Goal: Navigation & Orientation: Find specific page/section

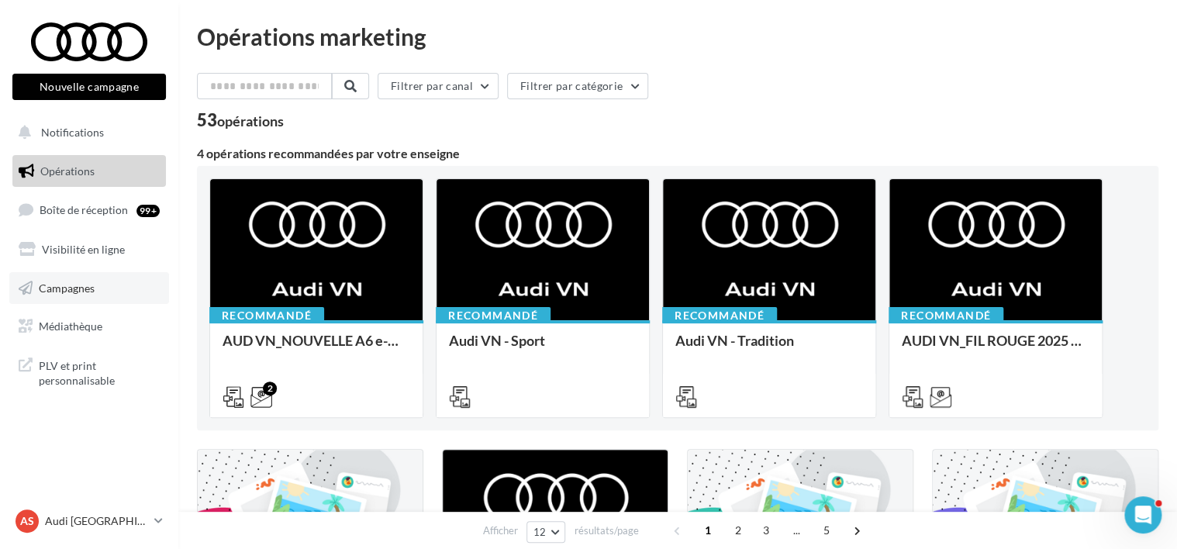
click at [139, 298] on link "Campagnes" at bounding box center [89, 288] width 160 height 33
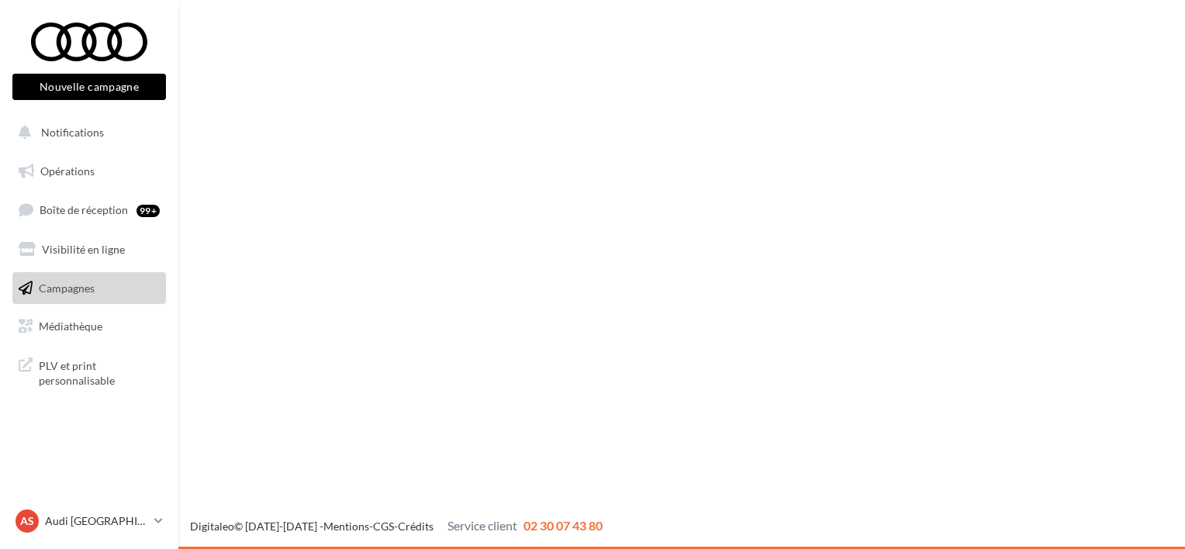
click at [96, 175] on link "Opérations" at bounding box center [89, 171] width 160 height 33
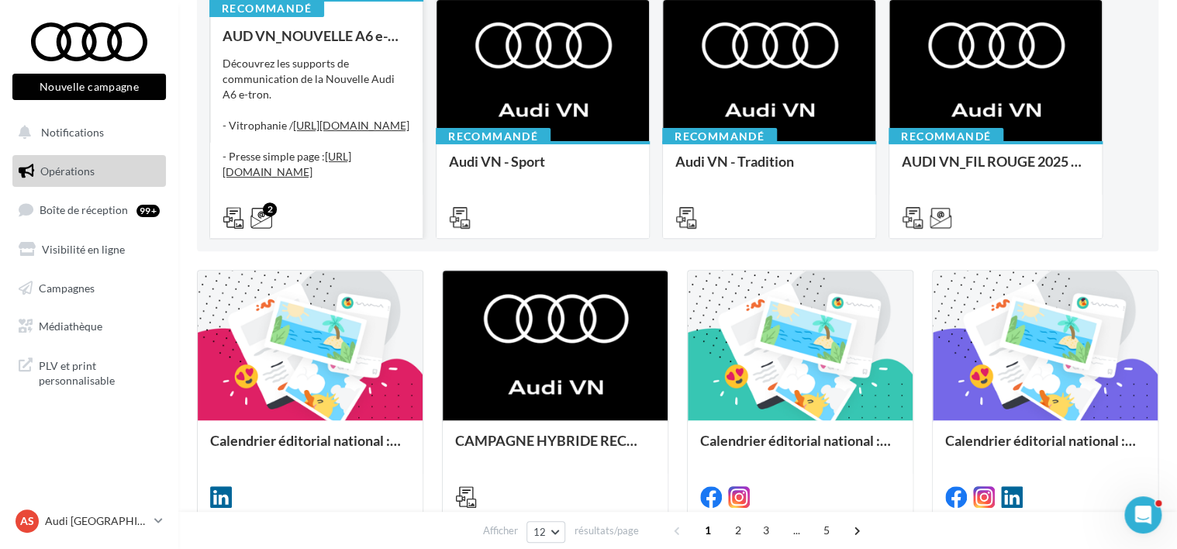
scroll to position [233, 0]
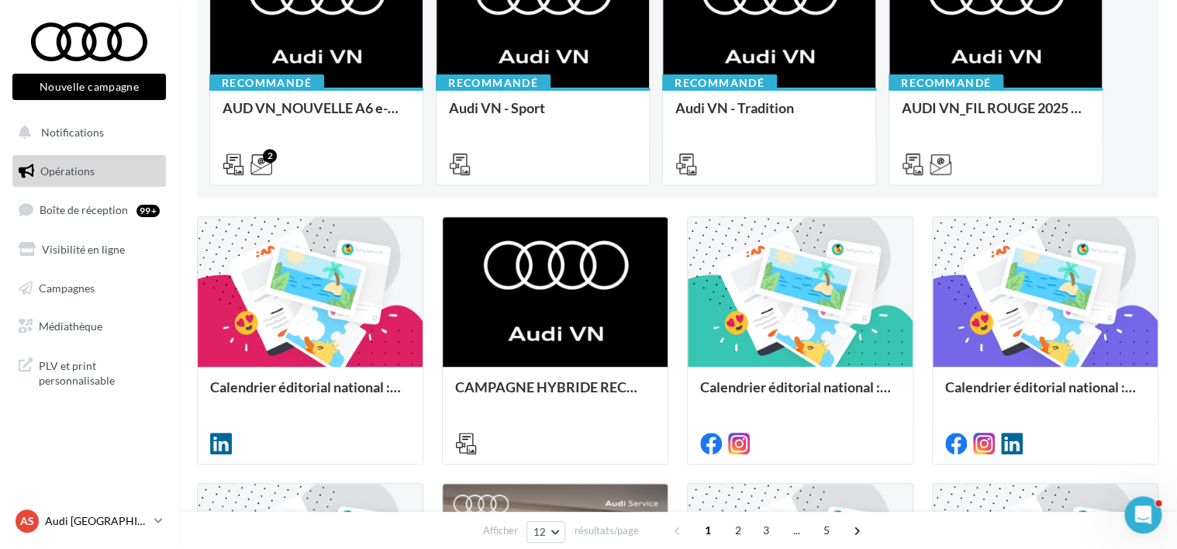
click at [107, 519] on p "Audi [GEOGRAPHIC_DATA]" at bounding box center [96, 521] width 103 height 16
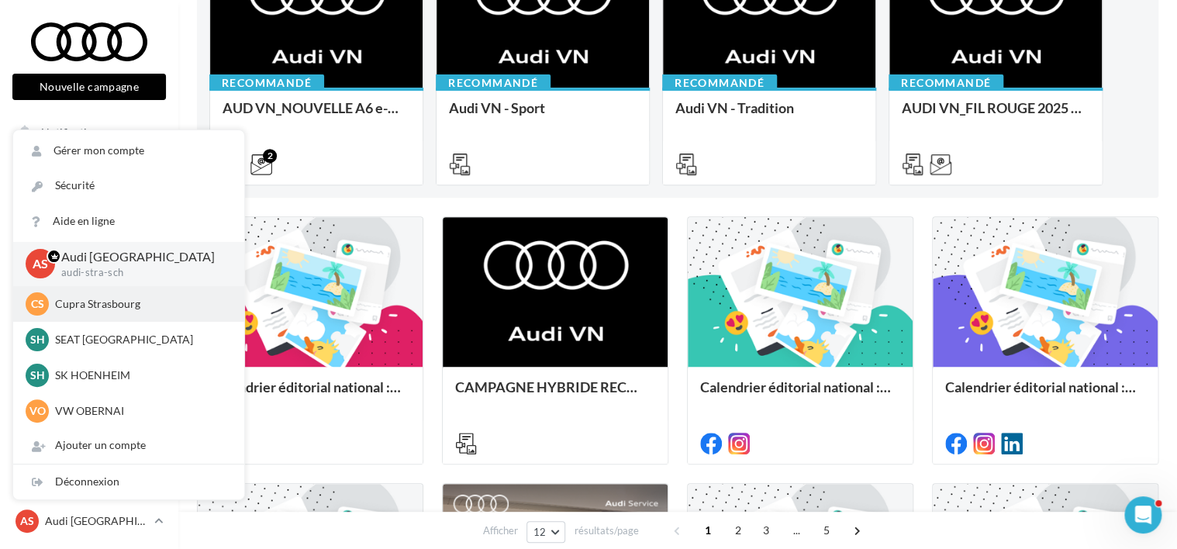
click at [102, 302] on p "Cupra Strasbourg" at bounding box center [140, 304] width 171 height 16
